Goal: Information Seeking & Learning: Learn about a topic

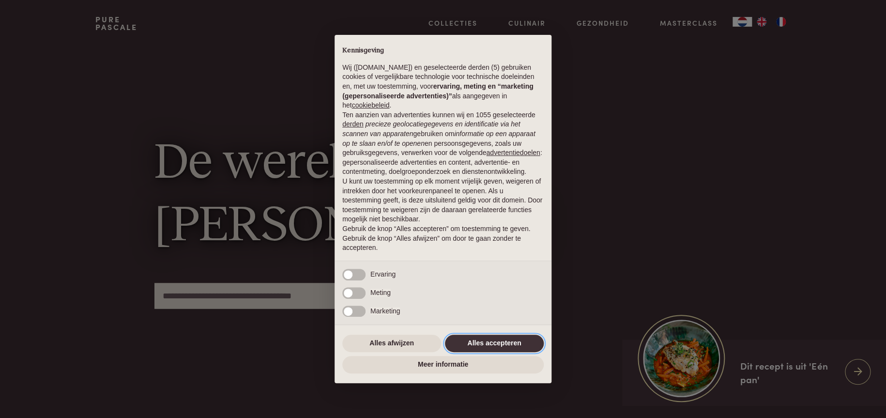
click at [511, 339] on button "Alles accepteren" at bounding box center [494, 343] width 99 height 17
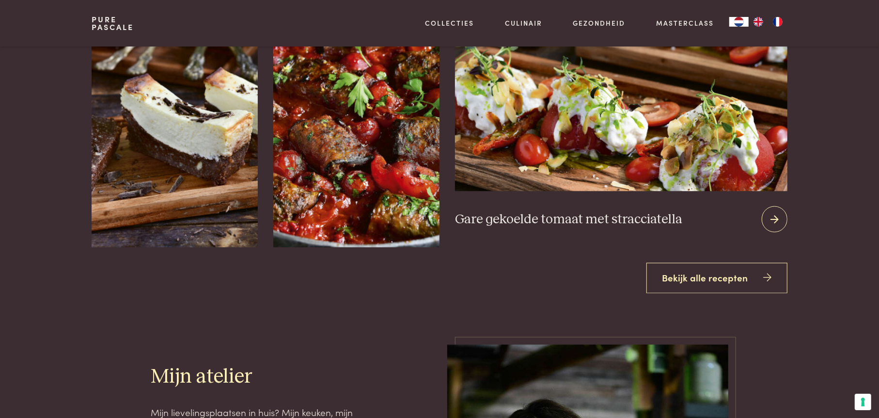
scroll to position [1259, 0]
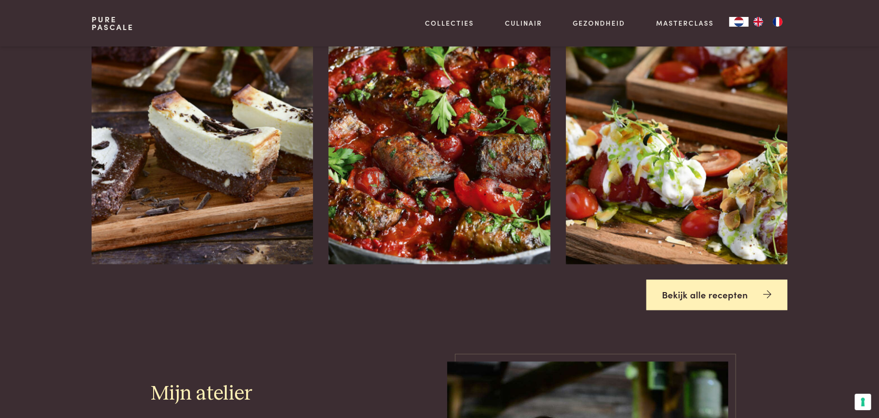
click at [717, 293] on link "Bekijk alle recepten" at bounding box center [716, 295] width 141 height 31
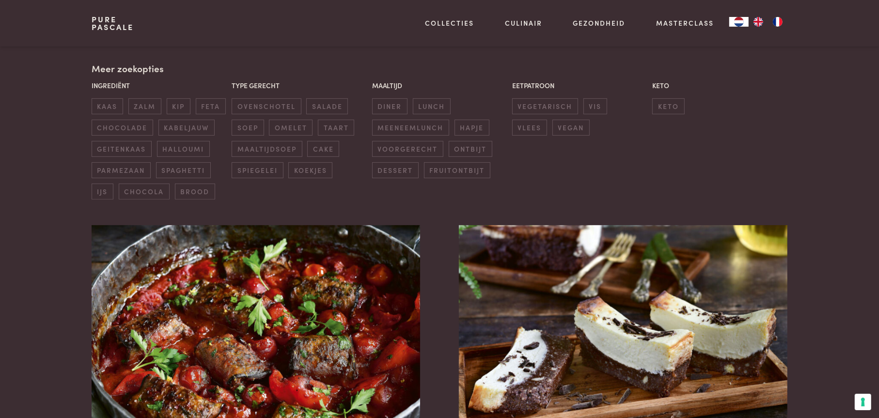
scroll to position [242, 0]
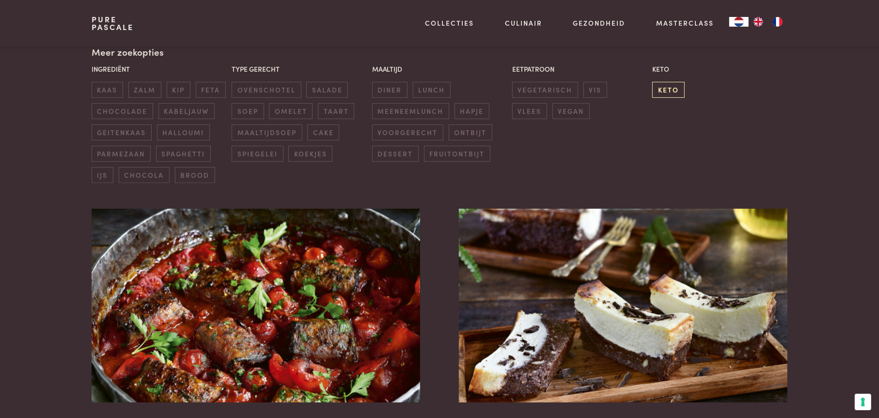
click at [662, 90] on span "keto" at bounding box center [668, 90] width 32 height 16
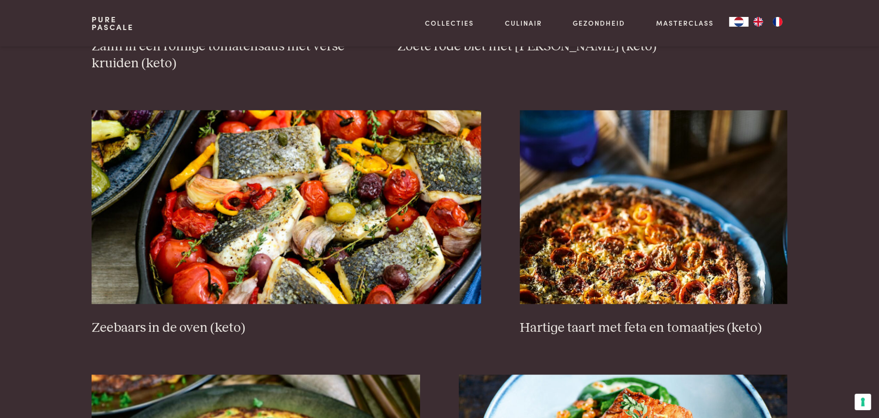
scroll to position [852, 0]
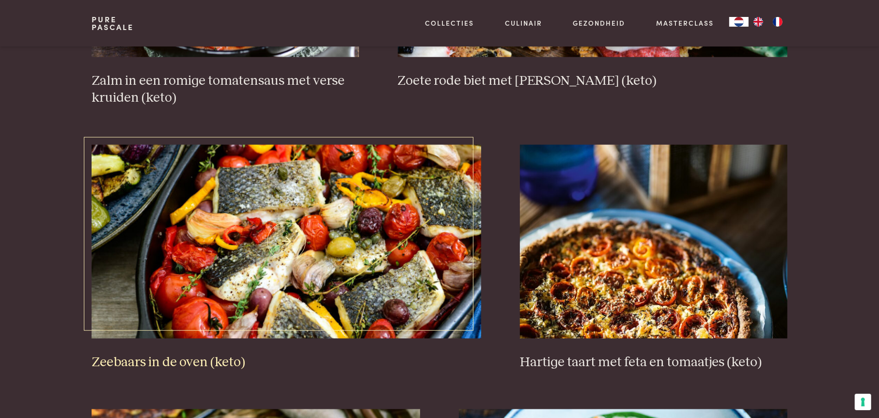
click at [266, 219] on img at bounding box center [287, 242] width 390 height 194
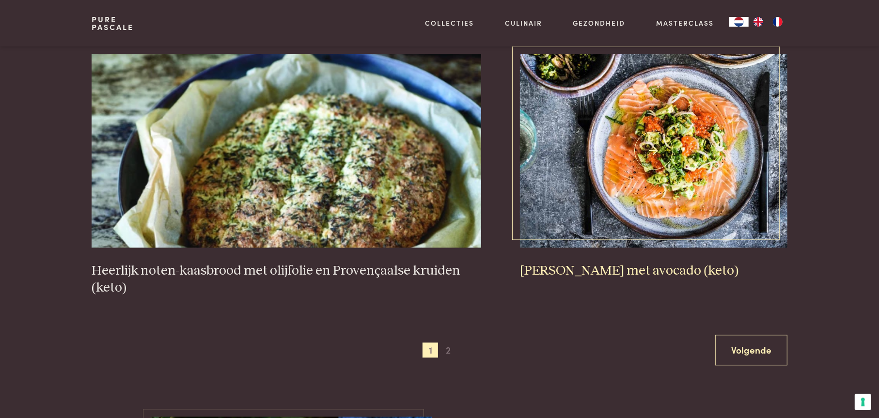
scroll to position [1772, 0]
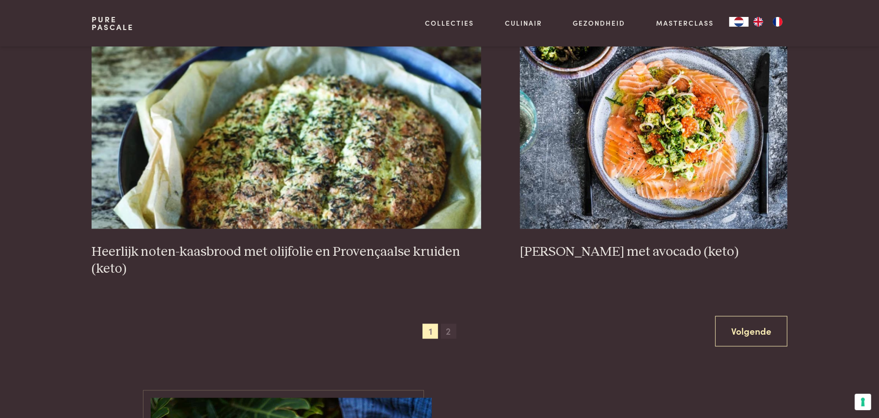
click at [448, 332] on span "2" at bounding box center [448, 331] width 15 height 15
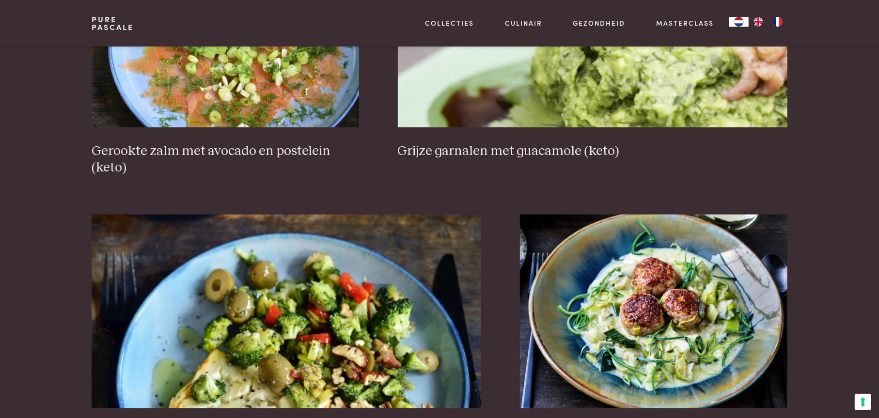
scroll to position [803, 0]
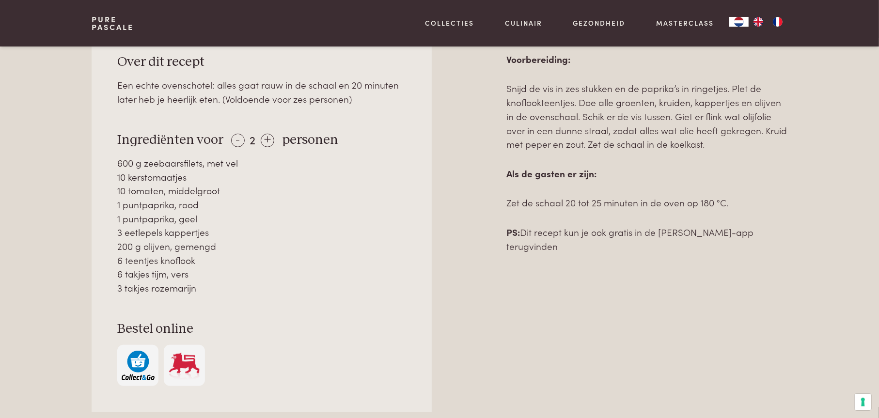
scroll to position [484, 0]
